Goal: Task Accomplishment & Management: Use online tool/utility

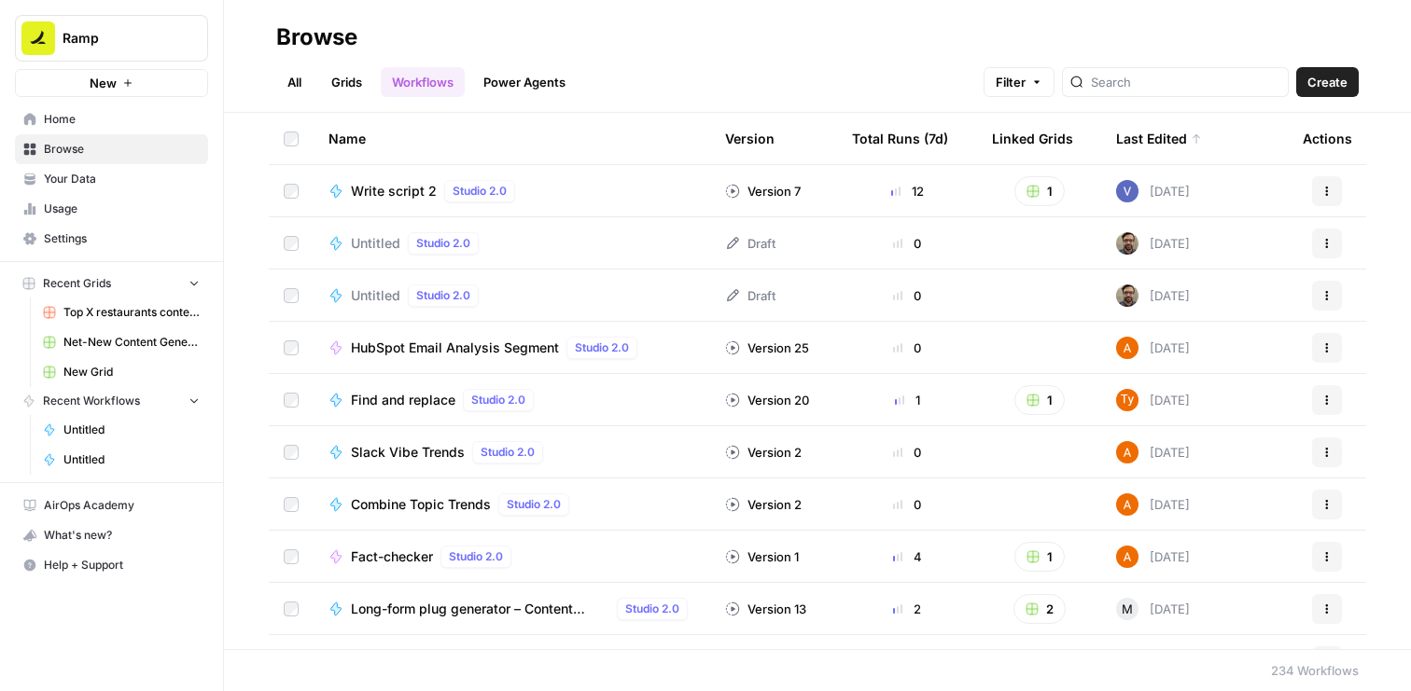
click at [337, 83] on link "Grids" at bounding box center [346, 82] width 53 height 30
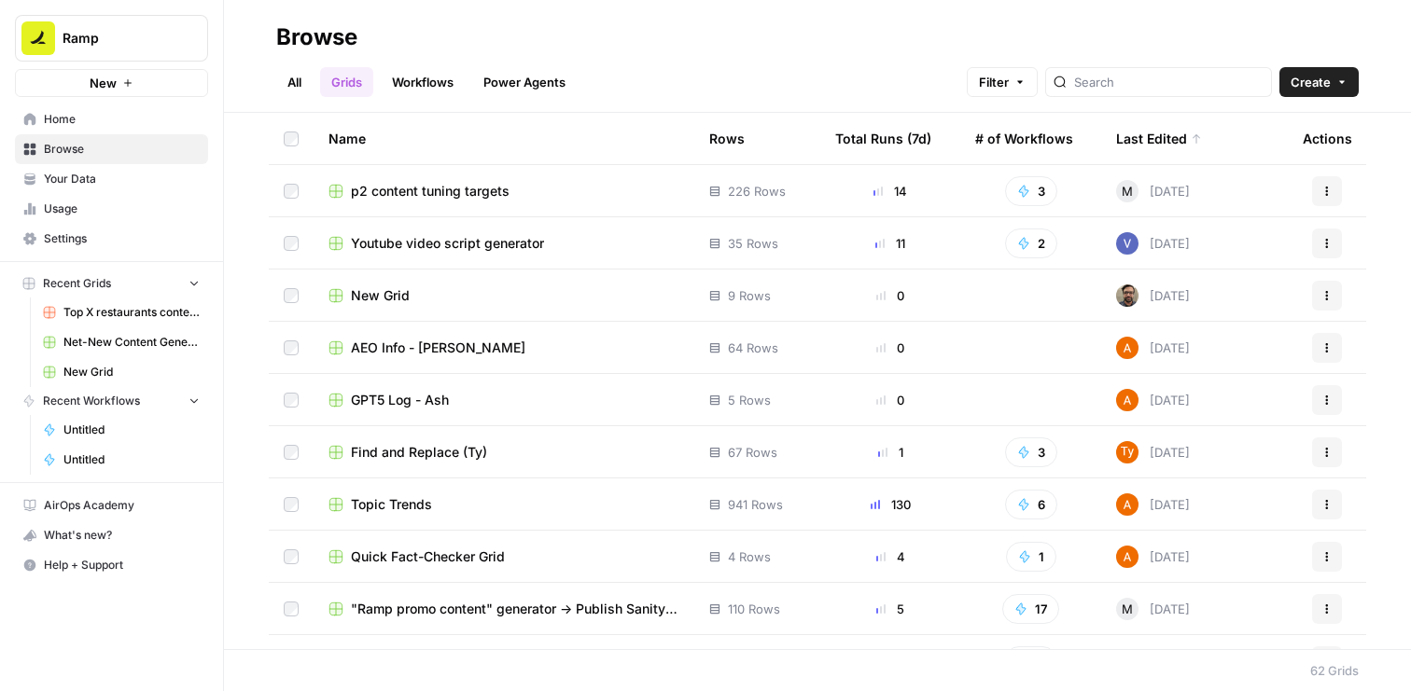
click at [1140, 149] on div "Last Edited" at bounding box center [1159, 138] width 86 height 51
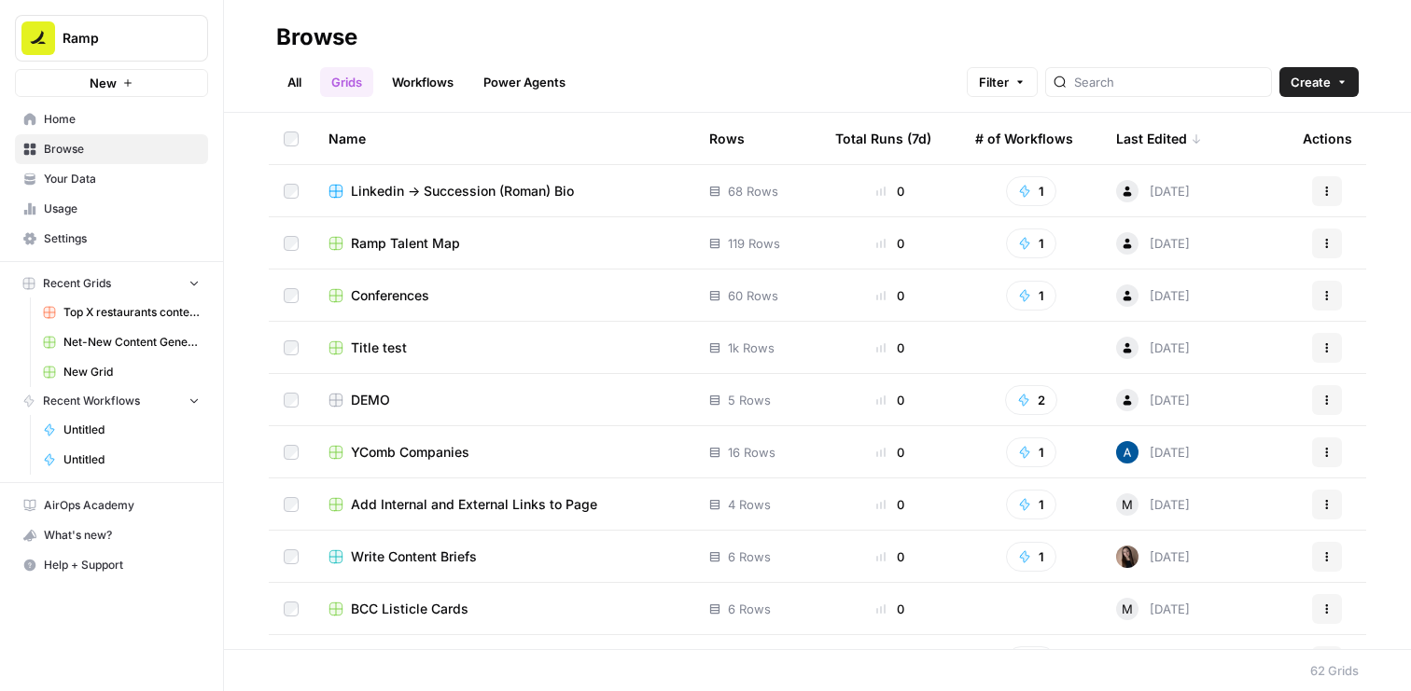
click at [1140, 149] on div "Last Edited" at bounding box center [1159, 138] width 86 height 51
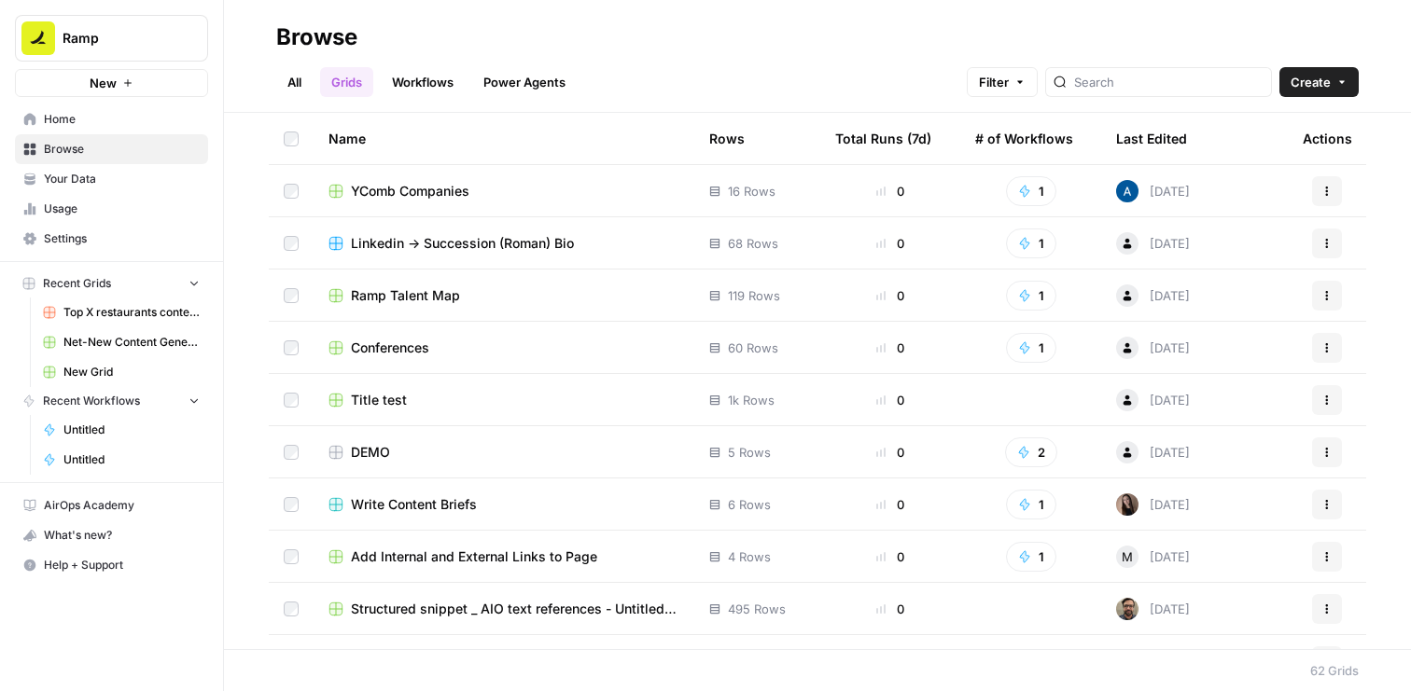
click at [1140, 149] on div "Last Edited" at bounding box center [1151, 138] width 71 height 51
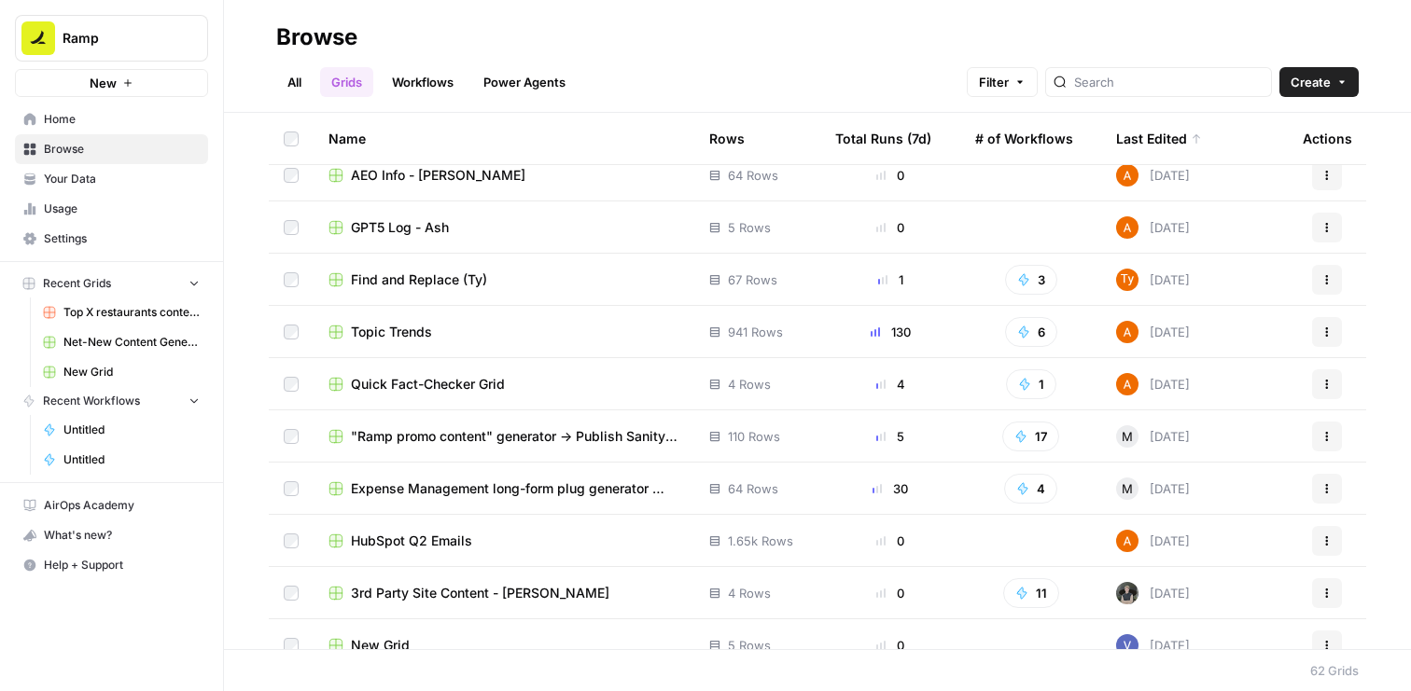
scroll to position [174, 0]
click at [513, 436] on span ""Ramp promo content" generator -> Publish Sanity updates" at bounding box center [515, 434] width 328 height 19
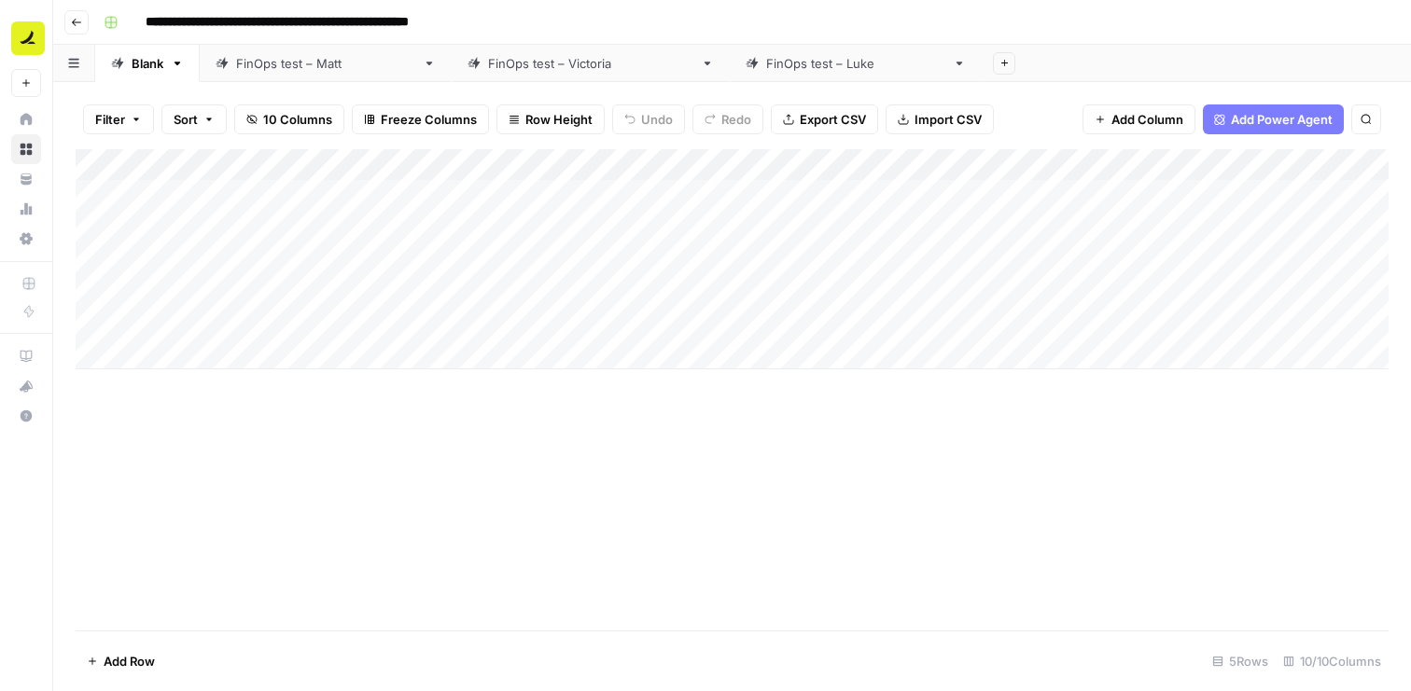
click at [877, 164] on div "Add Column" at bounding box center [732, 259] width 1313 height 220
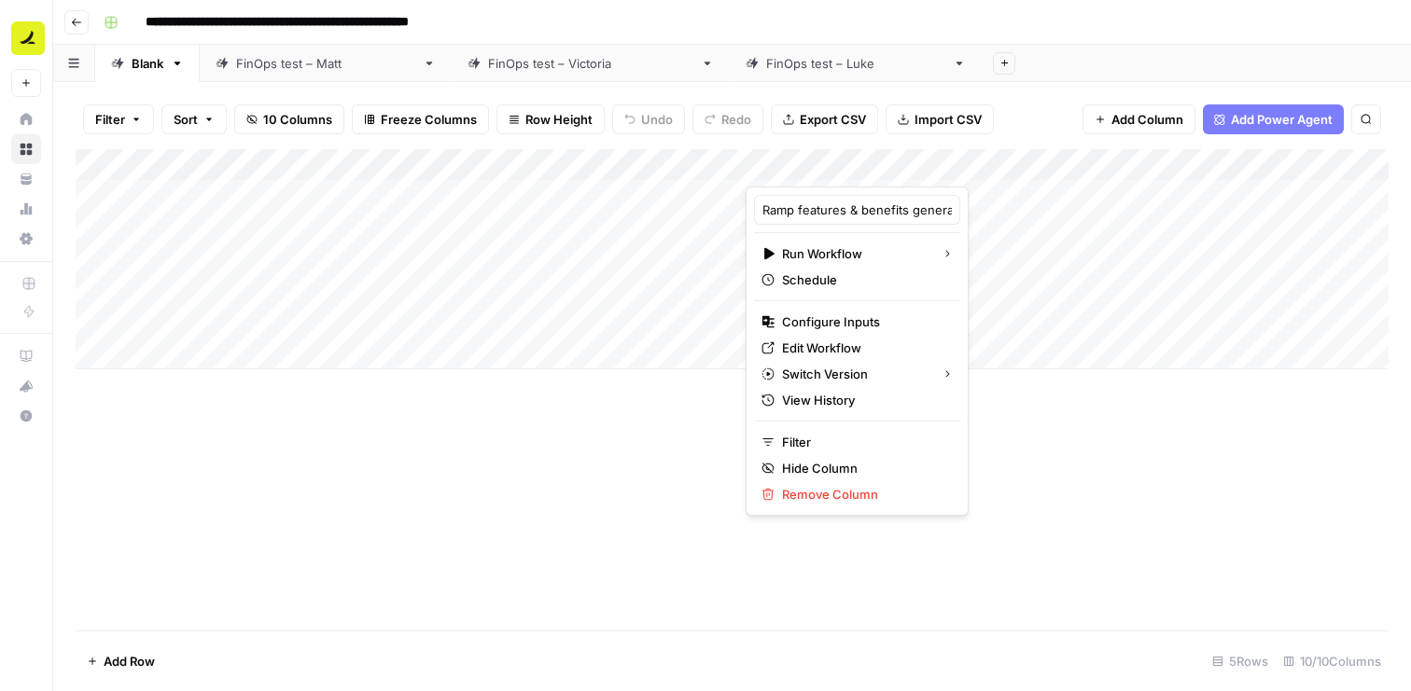
click at [865, 197] on div "Ramp features & benefits generator v2" at bounding box center [857, 210] width 206 height 30
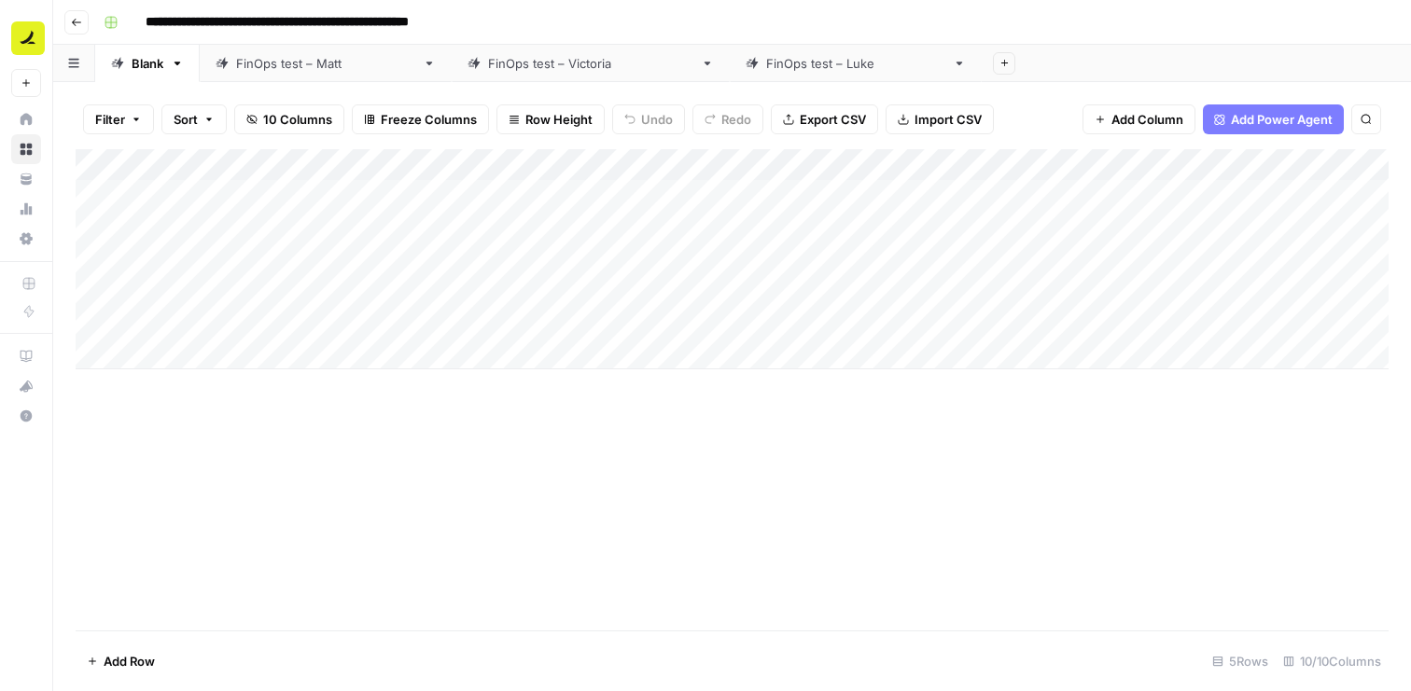
click at [865, 197] on div "Add Column" at bounding box center [732, 259] width 1313 height 220
click at [700, 397] on div "Add Column" at bounding box center [732, 389] width 1313 height 481
